Goal: Task Accomplishment & Management: Manage account settings

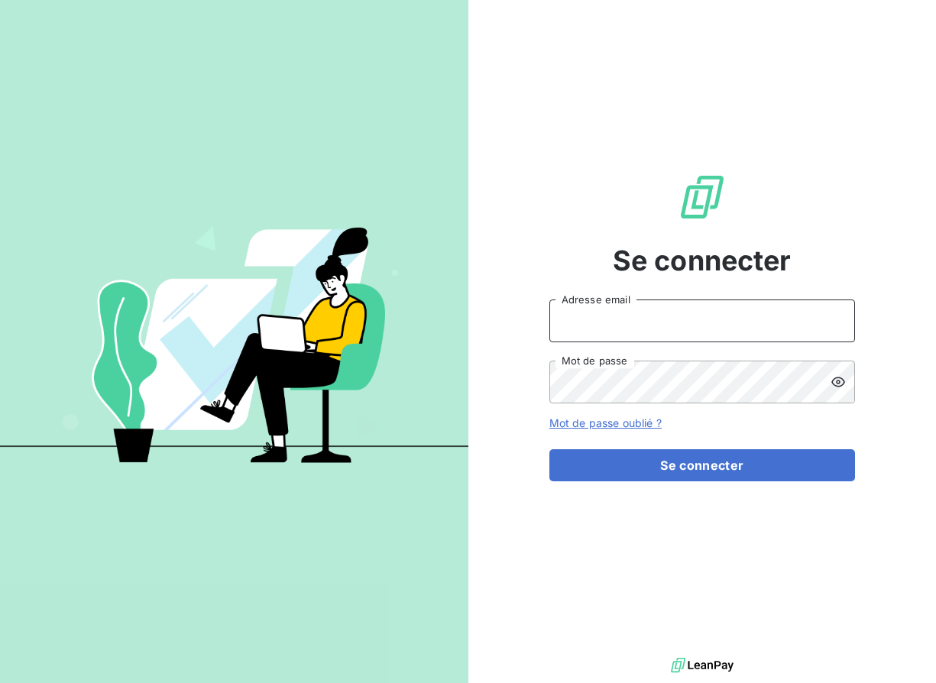
click at [710, 330] on input "Adresse email" at bounding box center [701, 320] width 305 height 43
type input "admin@primelis"
click at [549, 449] on button "Se connecter" at bounding box center [701, 465] width 305 height 32
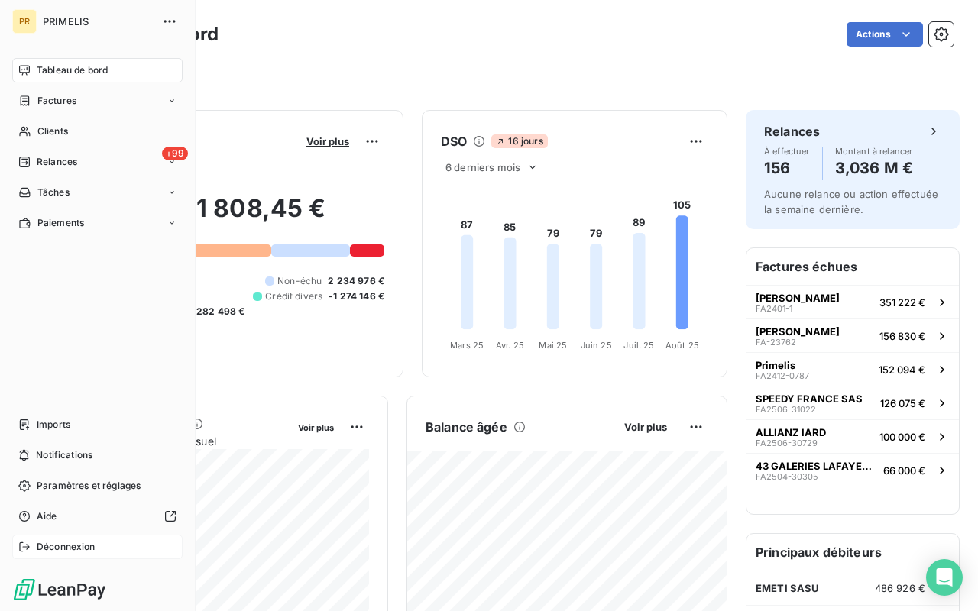
click at [37, 547] on span "Déconnexion" at bounding box center [66, 547] width 59 height 14
